Goal: Transaction & Acquisition: Subscribe to service/newsletter

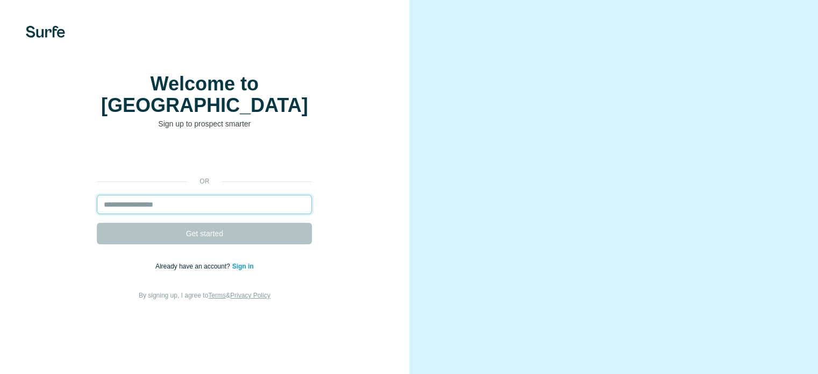
click at [196, 214] on input "email" at bounding box center [204, 204] width 215 height 19
type input "**********"
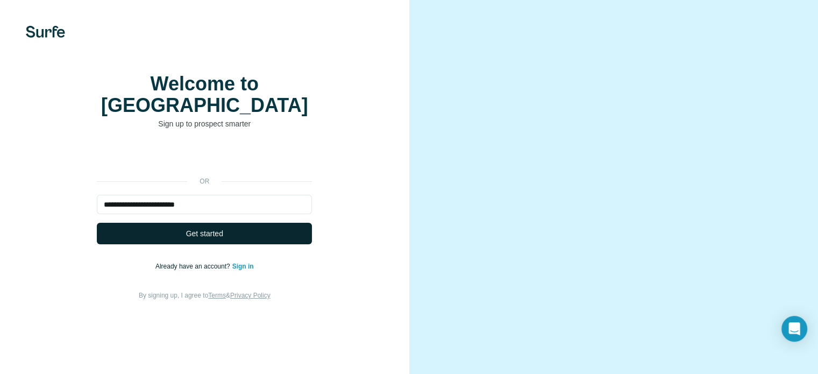
click at [240, 244] on button "Get started" at bounding box center [204, 234] width 215 height 22
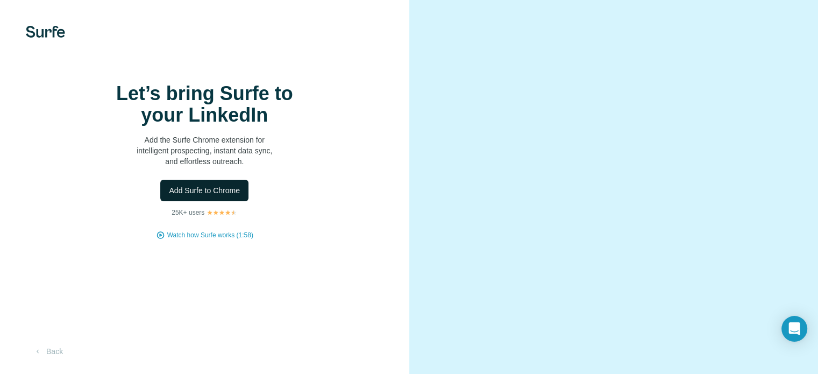
click at [213, 196] on span "Add Surfe to Chrome" at bounding box center [204, 190] width 71 height 11
